Goal: Task Accomplishment & Management: Manage account settings

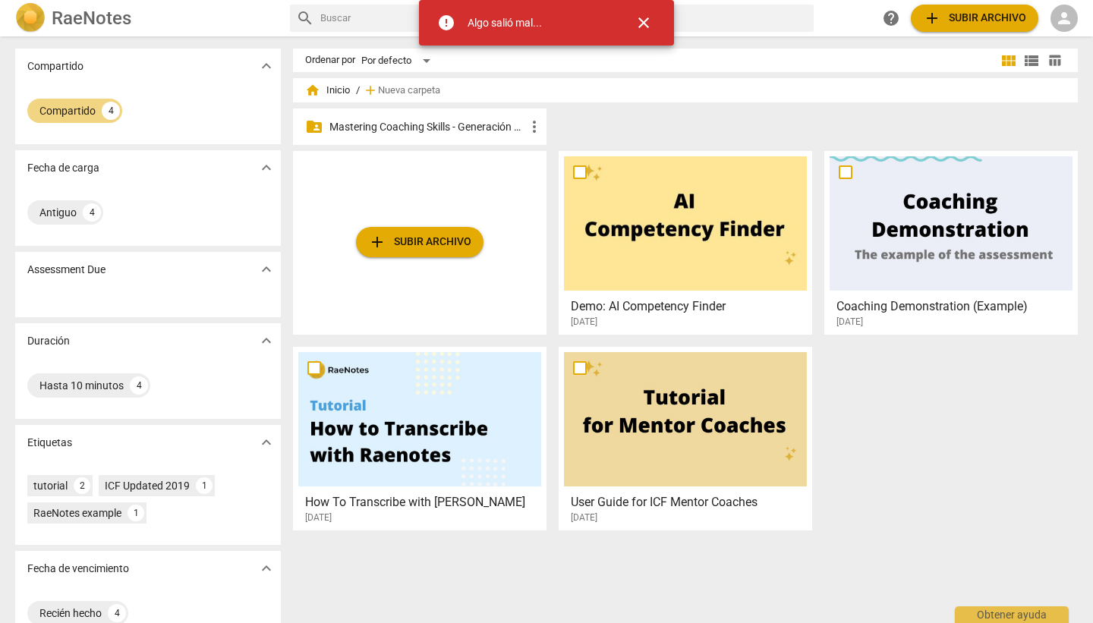
click at [414, 127] on p "Mastering Coaching Skills - Generación 32" at bounding box center [427, 127] width 196 height 16
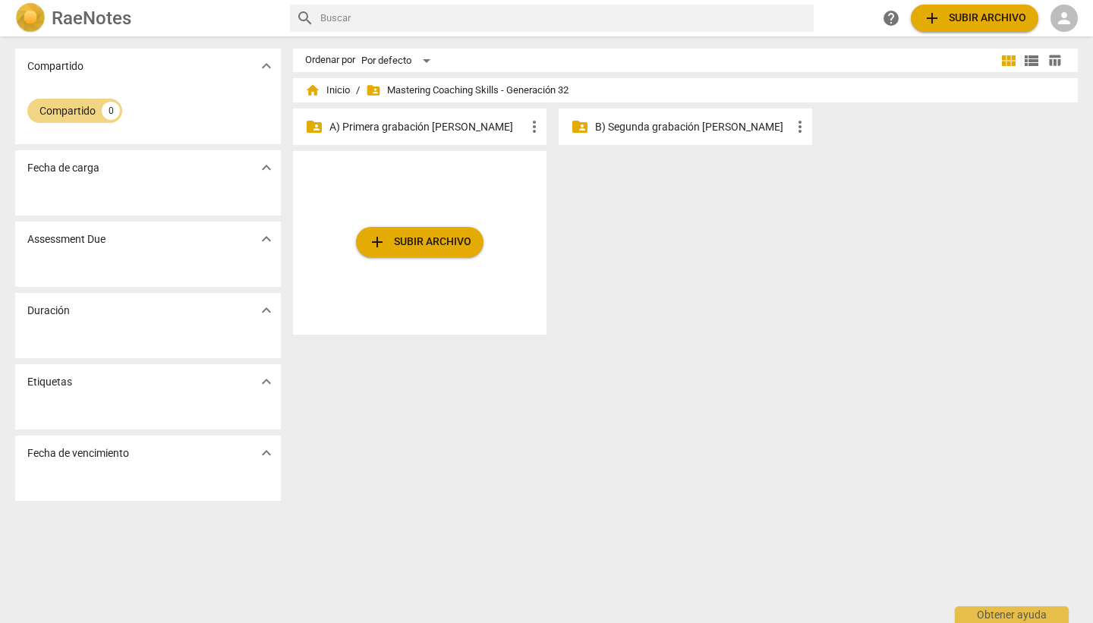
click at [370, 93] on span "folder_shared" at bounding box center [373, 90] width 15 height 15
click at [823, 18] on span "person" at bounding box center [1064, 18] width 18 height 18
click at [823, 35] on li "Iniciar sesión" at bounding box center [1032, 36] width 95 height 36
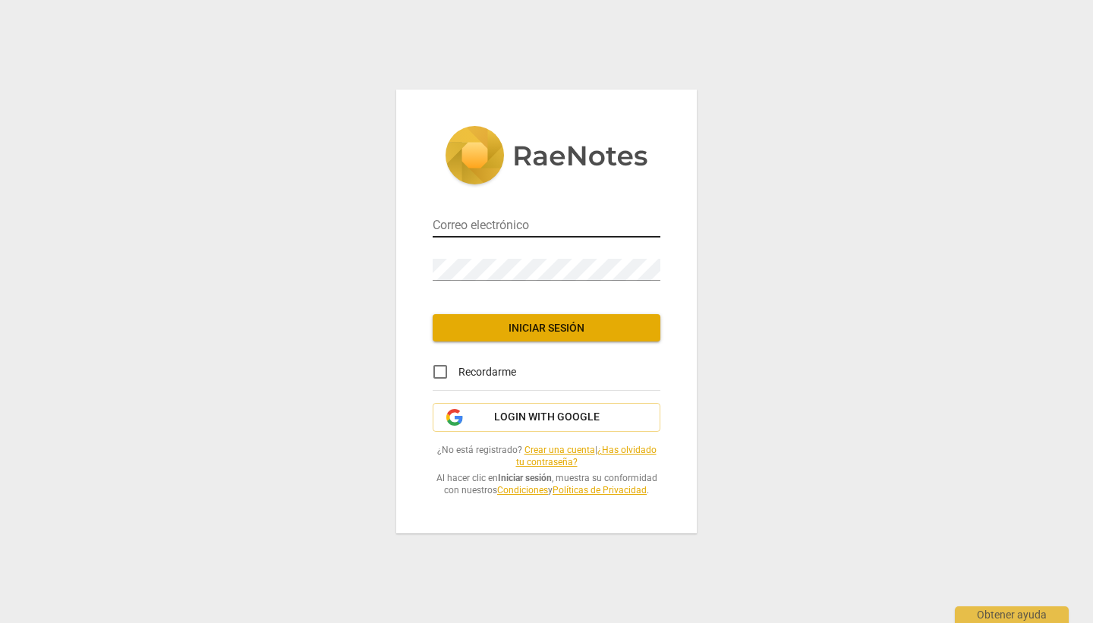
click at [471, 226] on input "email" at bounding box center [547, 227] width 228 height 22
type input "[EMAIL_ADDRESS][DOMAIN_NAME]"
click at [536, 331] on span "Iniciar sesión" at bounding box center [546, 328] width 203 height 15
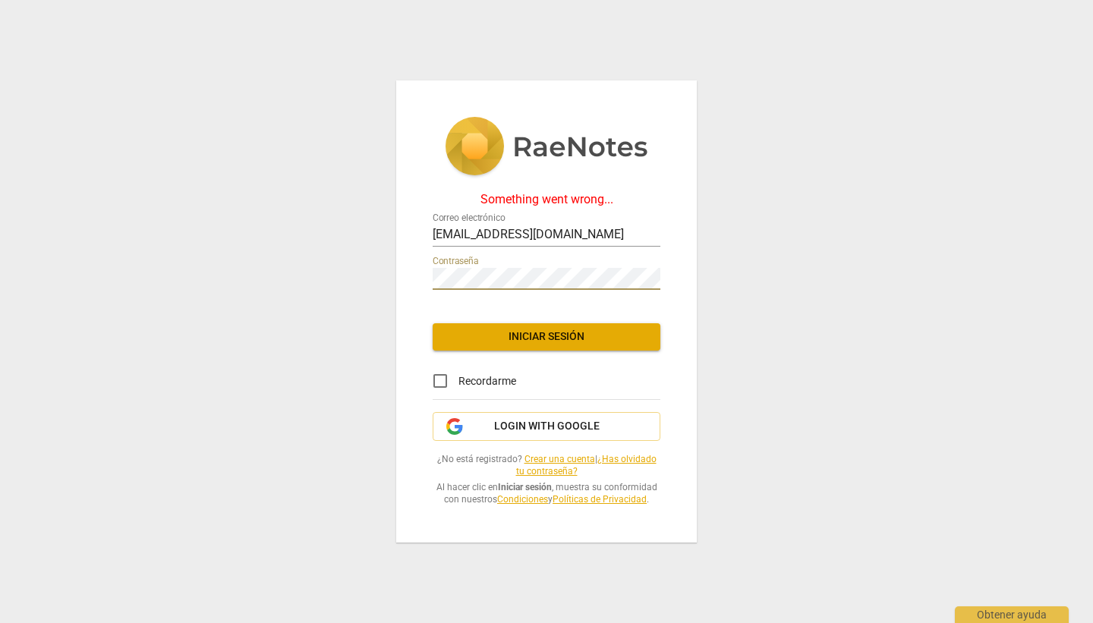
click at [414, 277] on div "Something went wrong... Correo electrónico [EMAIL_ADDRESS][DOMAIN_NAME] Contras…" at bounding box center [546, 310] width 301 height 461
click at [522, 333] on span "Iniciar sesión" at bounding box center [546, 336] width 203 height 15
click at [424, 277] on div "Something went wrong... Correo electrónico [EMAIL_ADDRESS][DOMAIN_NAME] Contras…" at bounding box center [546, 310] width 301 height 461
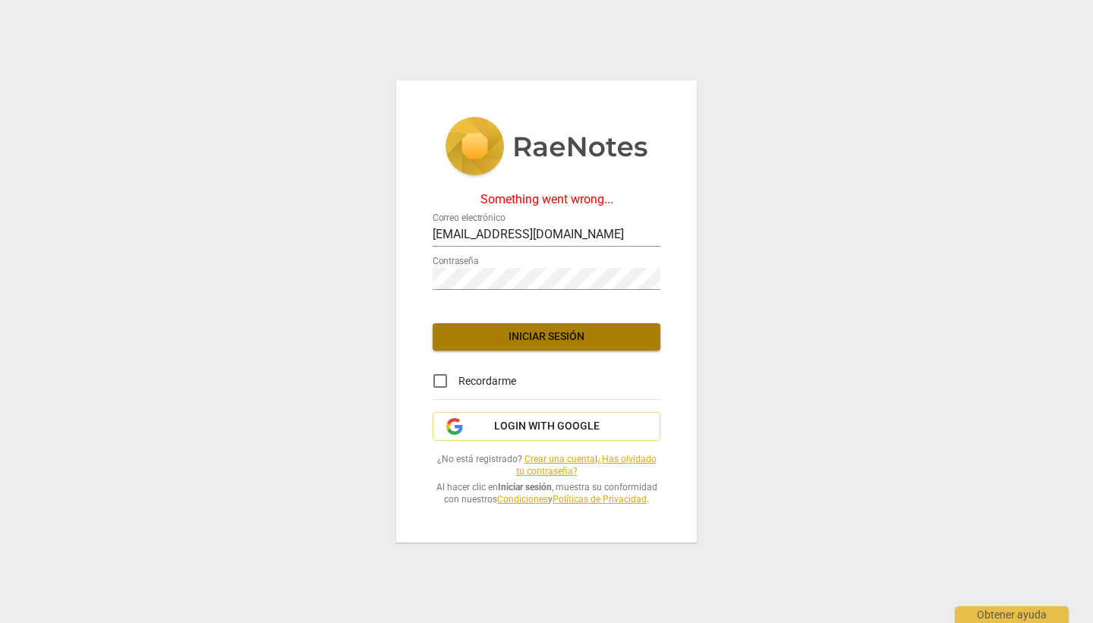
click at [549, 336] on span "Iniciar sesión" at bounding box center [546, 336] width 203 height 15
click at [630, 457] on link "¿Has olvidado tu contraseña?" at bounding box center [586, 466] width 140 height 24
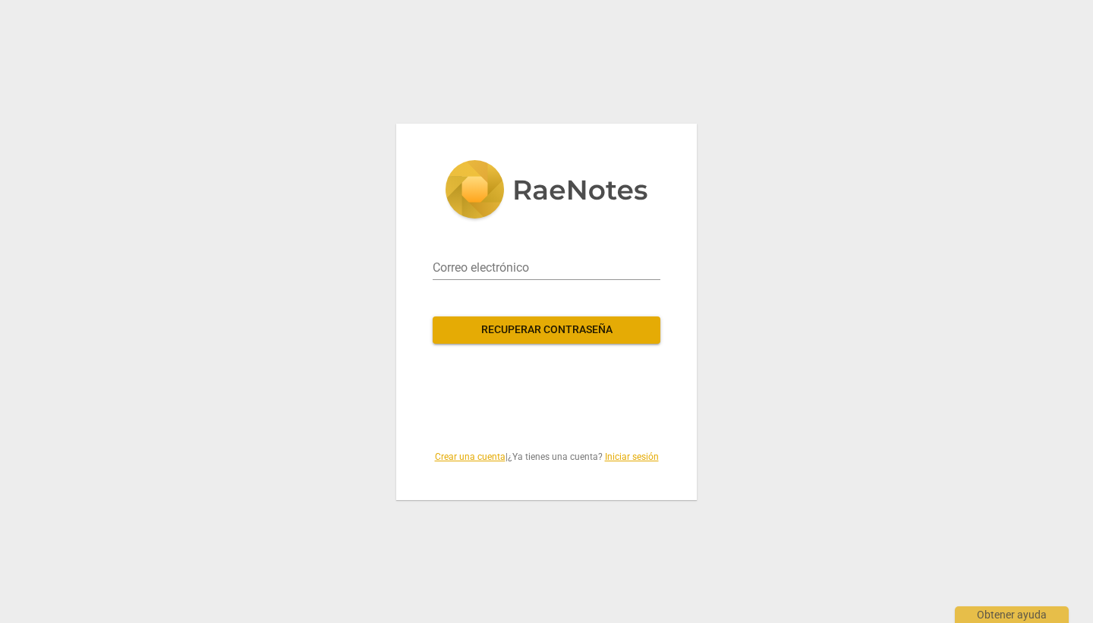
click at [525, 331] on span "Recuperar contraseña" at bounding box center [546, 330] width 203 height 15
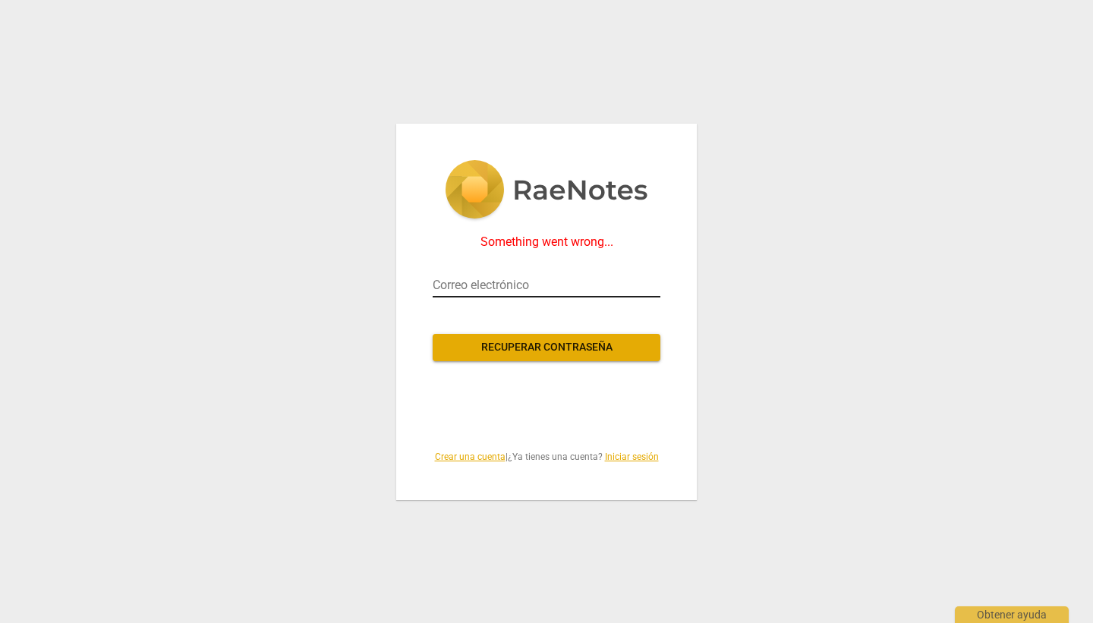
click at [520, 283] on input "email" at bounding box center [547, 285] width 228 height 24
type input "[EMAIL_ADDRESS][DOMAIN_NAME]"
click at [531, 346] on span "Recuperar contraseña" at bounding box center [546, 347] width 203 height 15
drag, startPoint x: 538, startPoint y: 288, endPoint x: 421, endPoint y: 288, distance: 116.9
click at [421, 288] on div "Something went wrong... Correo electrónico [EMAIL_ADDRESS][DOMAIN_NAME] Recuper…" at bounding box center [546, 312] width 301 height 376
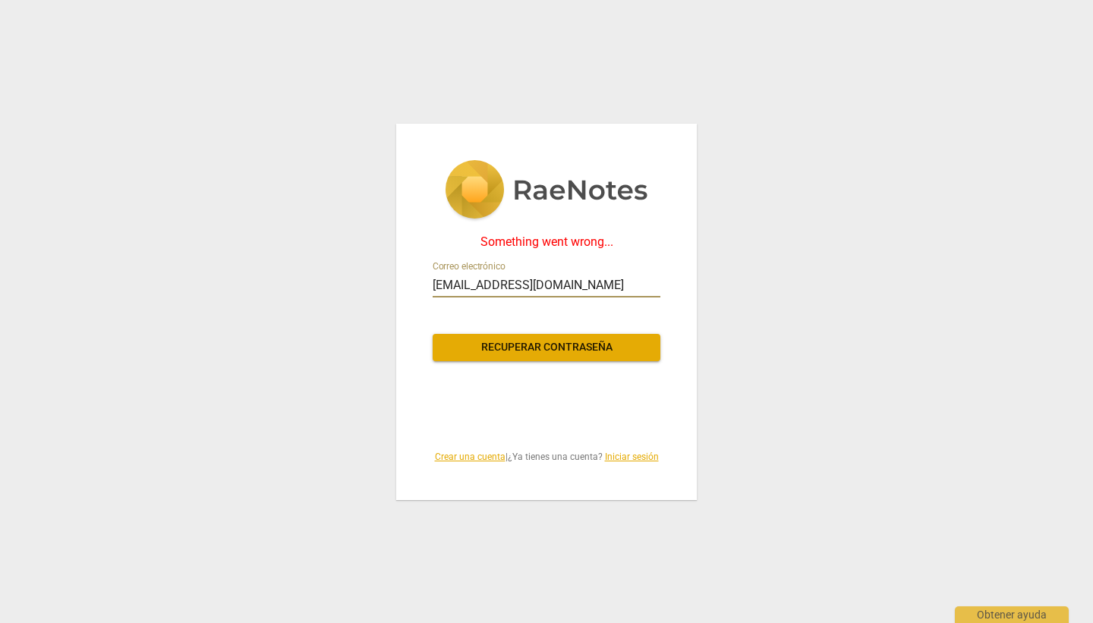
click at [549, 343] on span "Recuperar contraseña" at bounding box center [546, 347] width 203 height 15
click at [638, 452] on link "Iniciar sesión" at bounding box center [632, 457] width 54 height 11
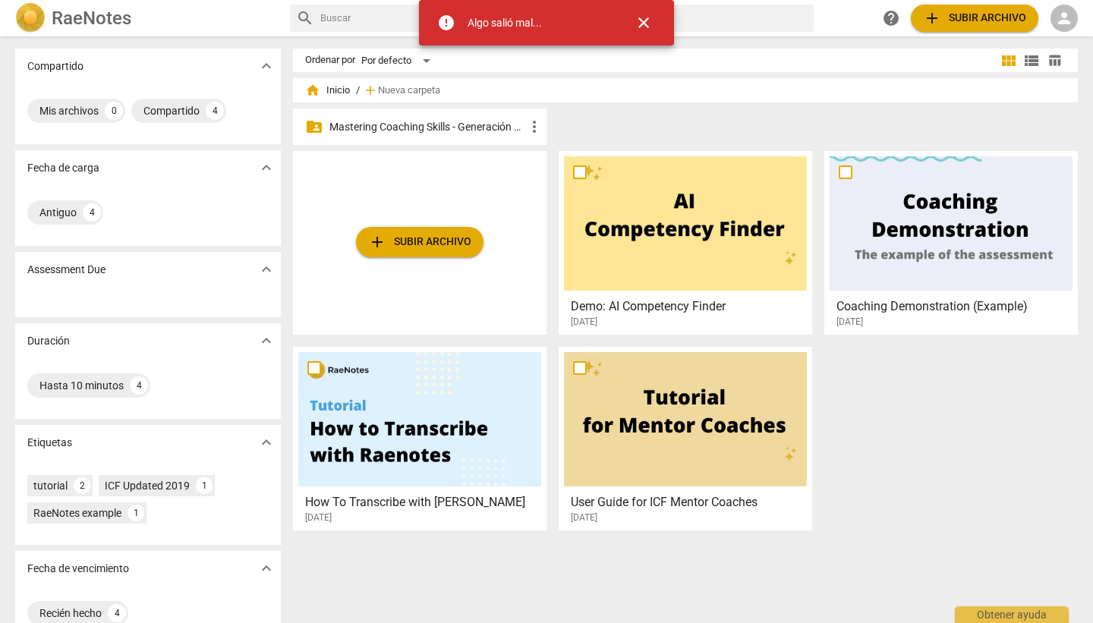
click at [645, 21] on span "close" at bounding box center [643, 23] width 18 height 18
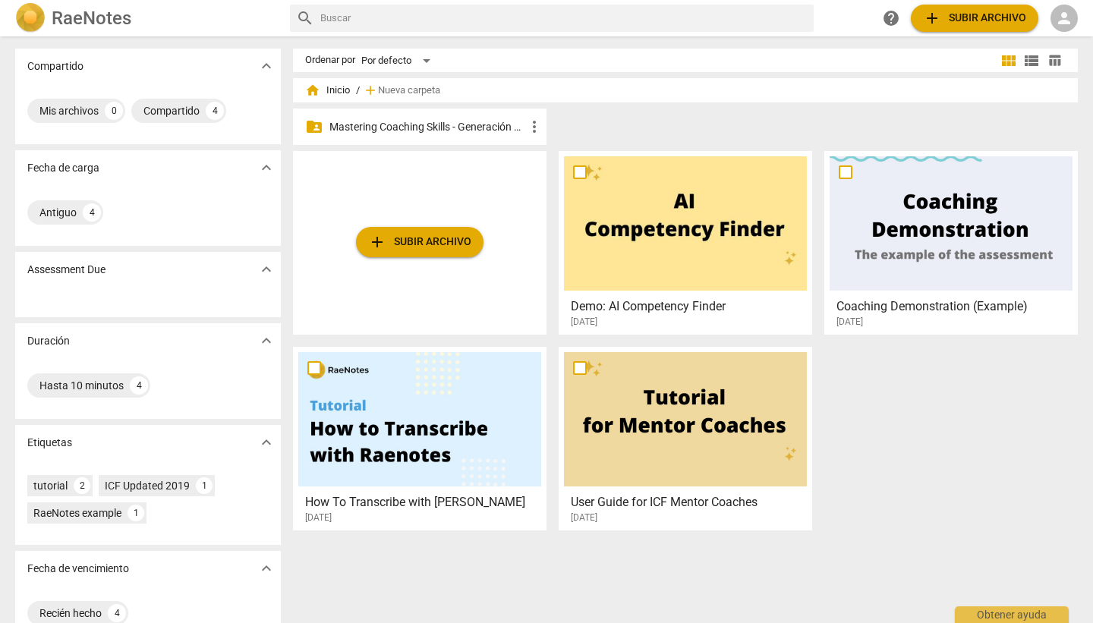
click at [1066, 14] on span "person" at bounding box center [1064, 18] width 18 height 18
click at [1044, 39] on li "Iniciar sesión" at bounding box center [1032, 36] width 95 height 36
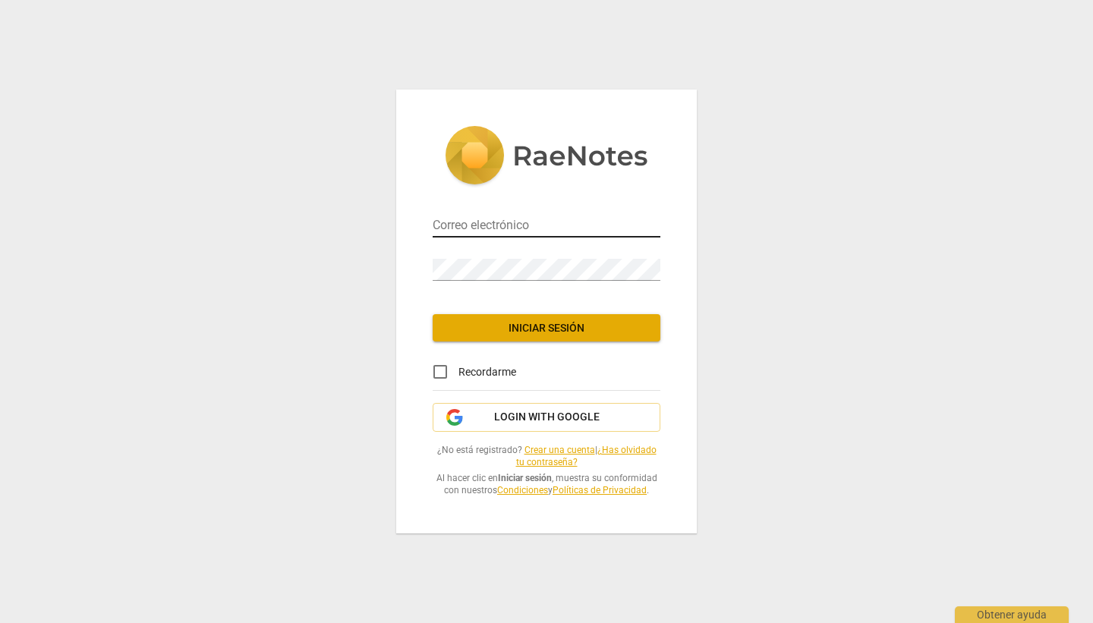
click at [501, 226] on input "email" at bounding box center [547, 227] width 228 height 22
type input "[EMAIL_ADDRESS][DOMAIN_NAME]"
click at [641, 449] on link "¿Has olvidado tu contraseña?" at bounding box center [586, 457] width 140 height 24
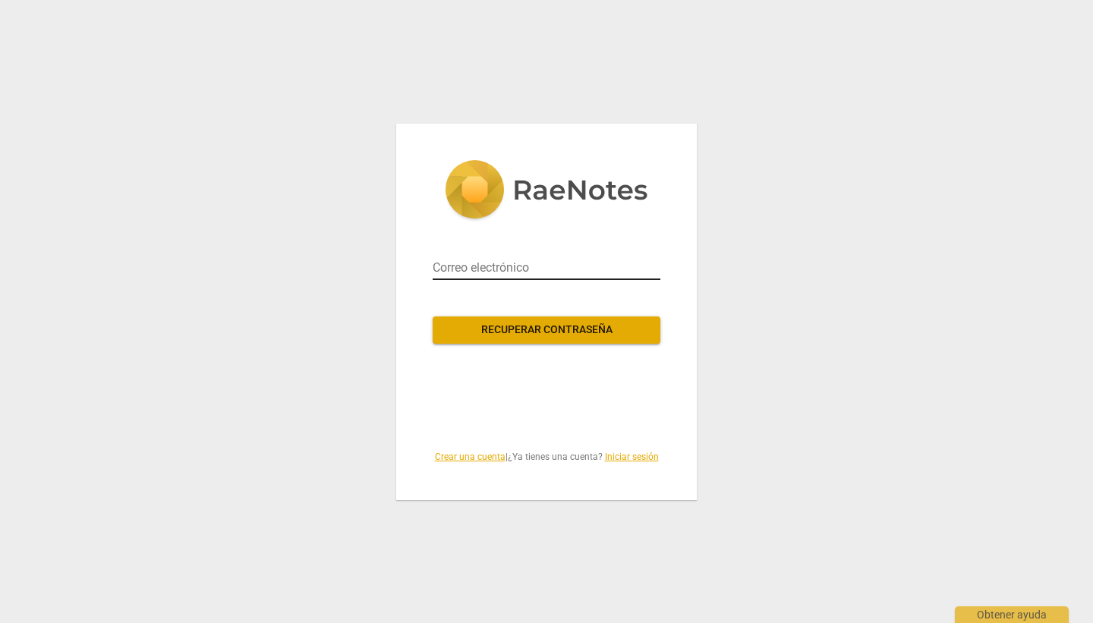
click at [483, 269] on input "email" at bounding box center [547, 268] width 228 height 24
type input "[EMAIL_ADDRESS][DOMAIN_NAME]"
click at [522, 334] on span "Recuperar contraseña" at bounding box center [546, 330] width 203 height 15
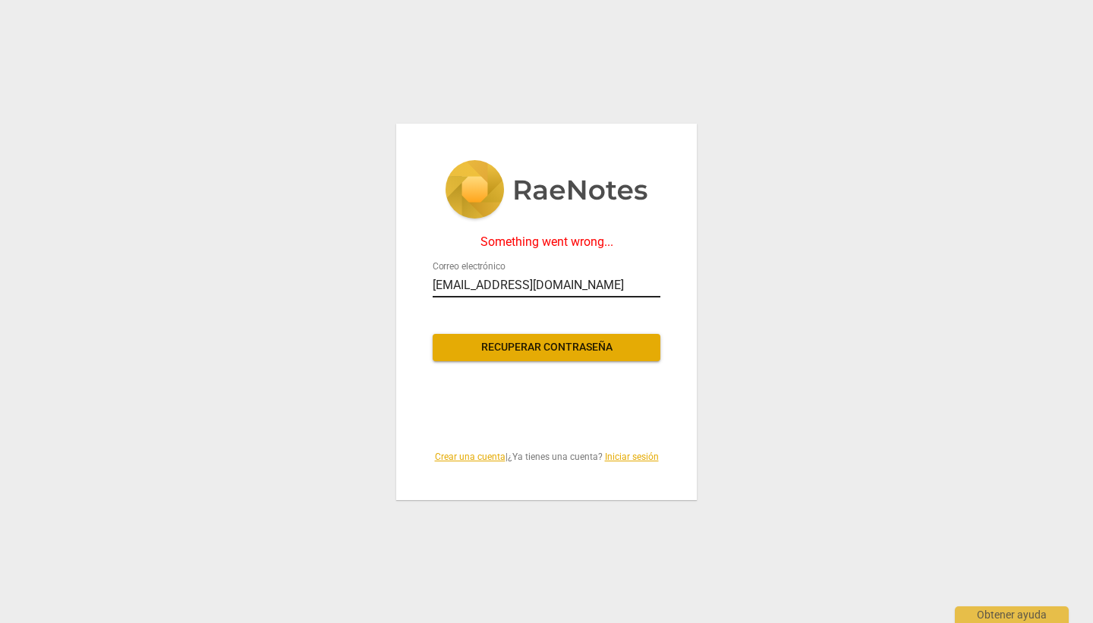
click at [536, 284] on input "[EMAIL_ADDRESS][DOMAIN_NAME]" at bounding box center [547, 285] width 228 height 24
drag, startPoint x: 536, startPoint y: 284, endPoint x: 417, endPoint y: 288, distance: 119.2
click at [417, 288] on div "Something went wrong... Correo electrónico [EMAIL_ADDRESS][DOMAIN_NAME] Recuper…" at bounding box center [546, 312] width 301 height 376
click at [562, 341] on span "Recuperar contraseña" at bounding box center [546, 347] width 203 height 15
click at [472, 289] on input "email" at bounding box center [547, 285] width 228 height 24
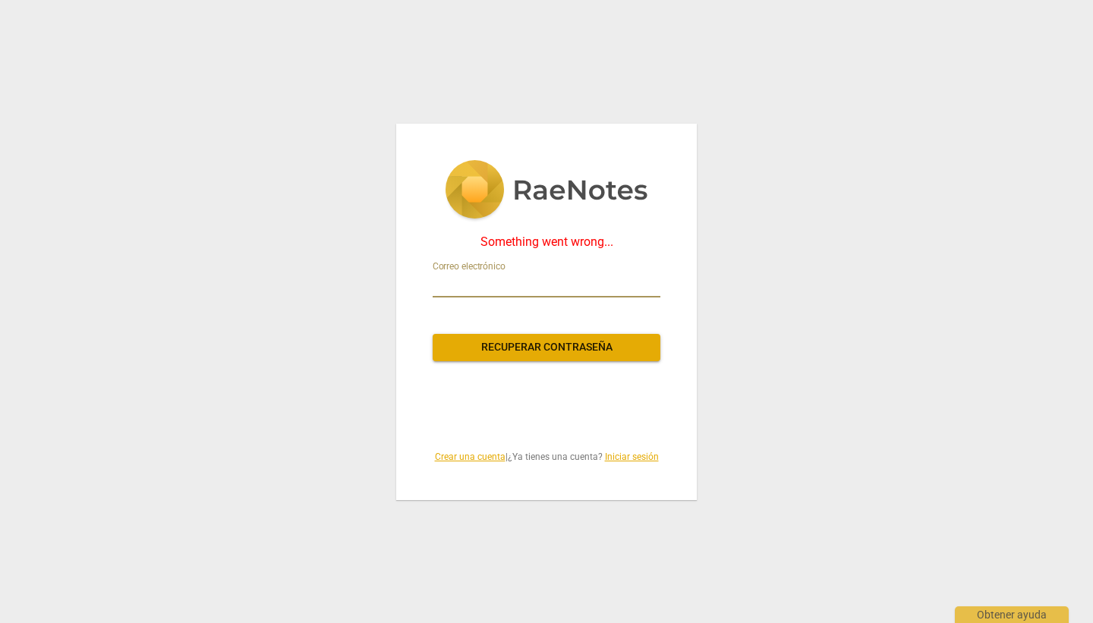
type input "[EMAIL_ADDRESS][DOMAIN_NAME]"
click at [544, 348] on span "Recuperar contraseña" at bounding box center [546, 347] width 203 height 15
drag, startPoint x: 607, startPoint y: 288, endPoint x: 407, endPoint y: 286, distance: 200.4
click at [407, 286] on div "Something went wrong... Correo electrónico [EMAIL_ADDRESS][DOMAIN_NAME] Recuper…" at bounding box center [546, 312] width 301 height 376
type input "[EMAIL_ADDRESS][PERSON_NAME][DOMAIN_NAME]"
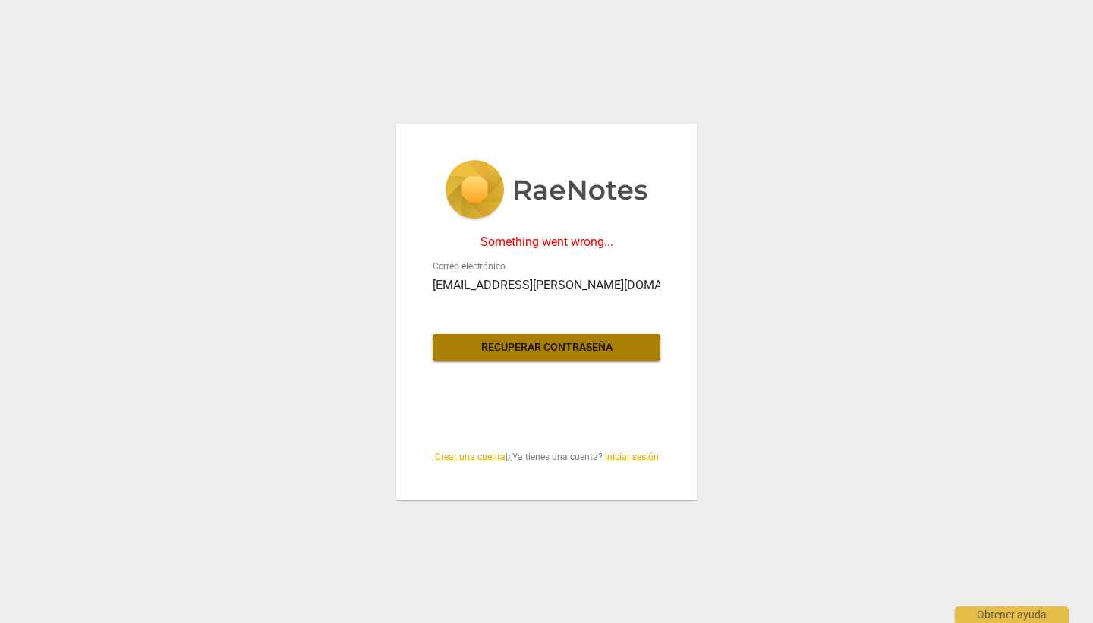
click at [528, 347] on span "Recuperar contraseña" at bounding box center [546, 347] width 203 height 15
